Goal: Information Seeking & Learning: Understand process/instructions

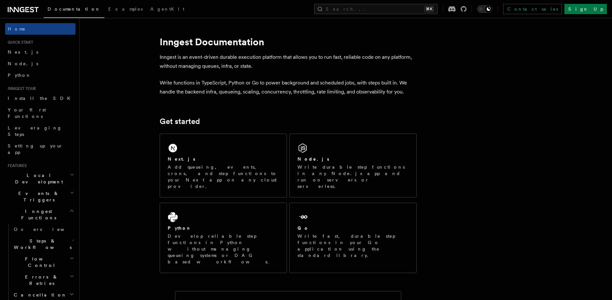
scroll to position [62, 0]
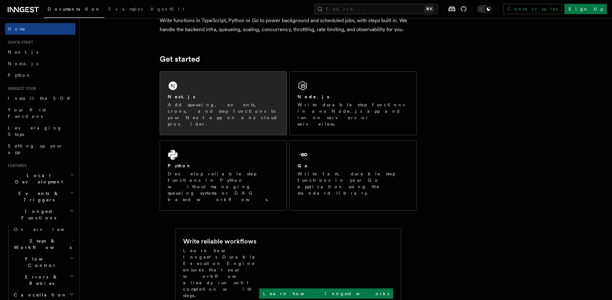
click at [172, 90] on icon at bounding box center [172, 86] width 9 height 9
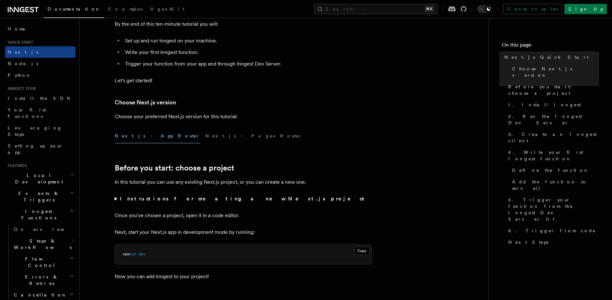
scroll to position [165, 0]
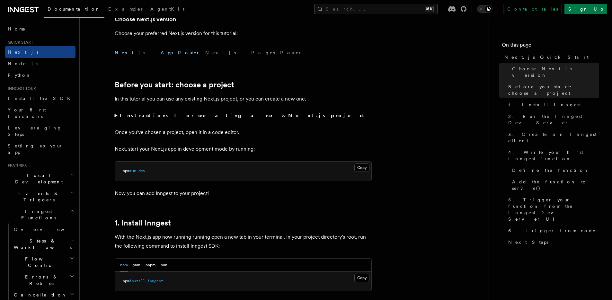
click at [115, 115] on summary "Instructions for creating a new Next.js project" at bounding box center [243, 115] width 257 height 9
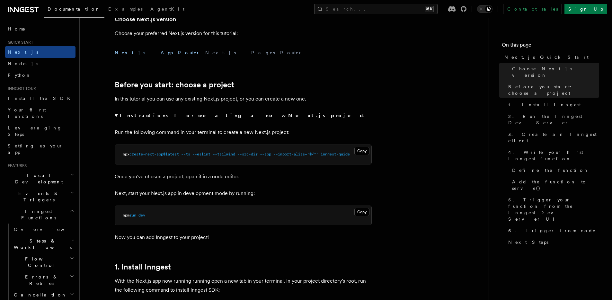
click at [115, 115] on summary "Instructions for creating a new Next.js project" at bounding box center [243, 115] width 257 height 9
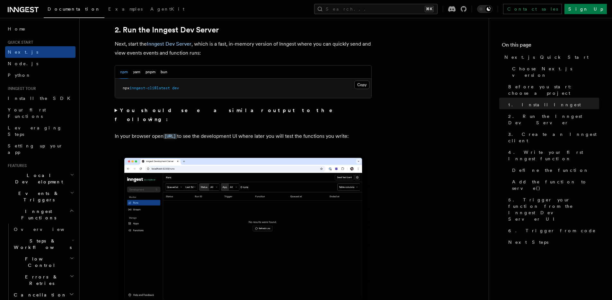
scroll to position [464, 0]
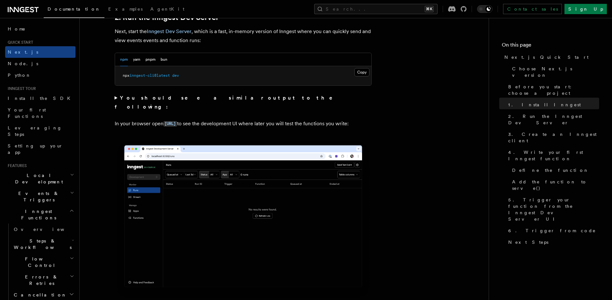
click at [199, 195] on img at bounding box center [243, 220] width 257 height 162
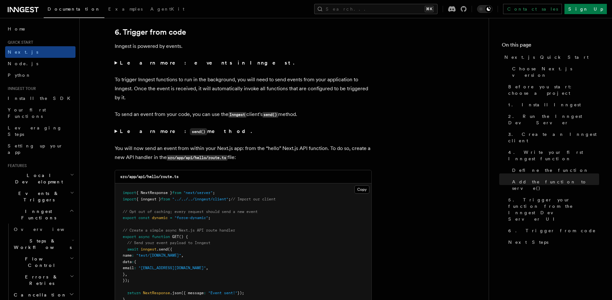
scroll to position [3309, 0]
